Goal: Check status: Check status

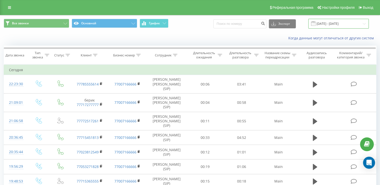
click at [335, 25] on input "[DATE] - [DATE]" at bounding box center [339, 24] width 61 height 10
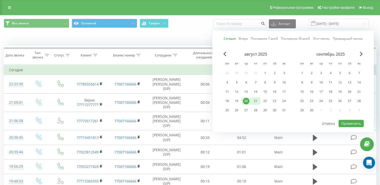
click at [258, 98] on div "21" at bounding box center [256, 101] width 7 height 7
click at [250, 102] on div "20" at bounding box center [247, 101] width 10 height 8
click at [344, 121] on button "Применить" at bounding box center [351, 123] width 25 height 7
type input "[DATE] - [DATE]"
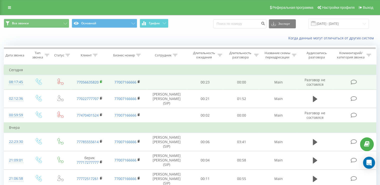
click at [101, 80] on icon at bounding box center [101, 82] width 3 height 4
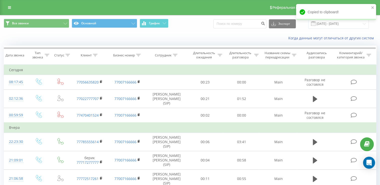
click at [240, 5] on div "Реферальная программа Настройки профиля Выход" at bounding box center [190, 7] width 380 height 15
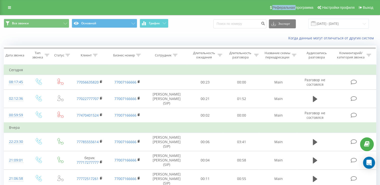
click at [240, 5] on div "Реферальная программа Настройки профиля Выход" at bounding box center [190, 7] width 380 height 15
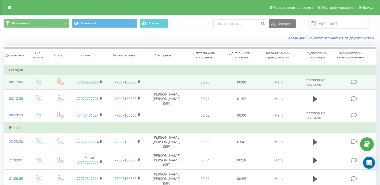
drag, startPoint x: 284, startPoint y: 83, endPoint x: 60, endPoint y: 78, distance: 224.1
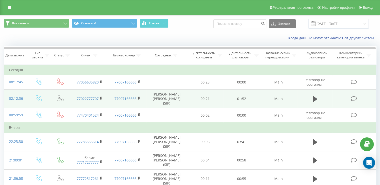
drag, startPoint x: 60, startPoint y: 78, endPoint x: 232, endPoint y: 95, distance: 172.9
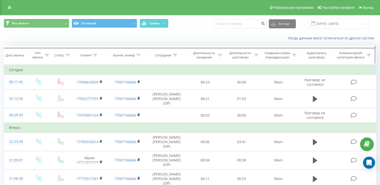
drag, startPoint x: 232, startPoint y: 95, endPoint x: 165, endPoint y: 62, distance: 74.9
drag, startPoint x: 165, startPoint y: 62, endPoint x: 373, endPoint y: 56, distance: 208.8
click at [373, 56] on div at bounding box center [375, 55] width 4 height 19
click at [369, 54] on icon at bounding box center [369, 55] width 5 height 3
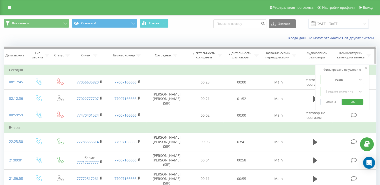
click at [261, 49] on div at bounding box center [190, 48] width 372 height 2
